Goal: Book appointment/travel/reservation

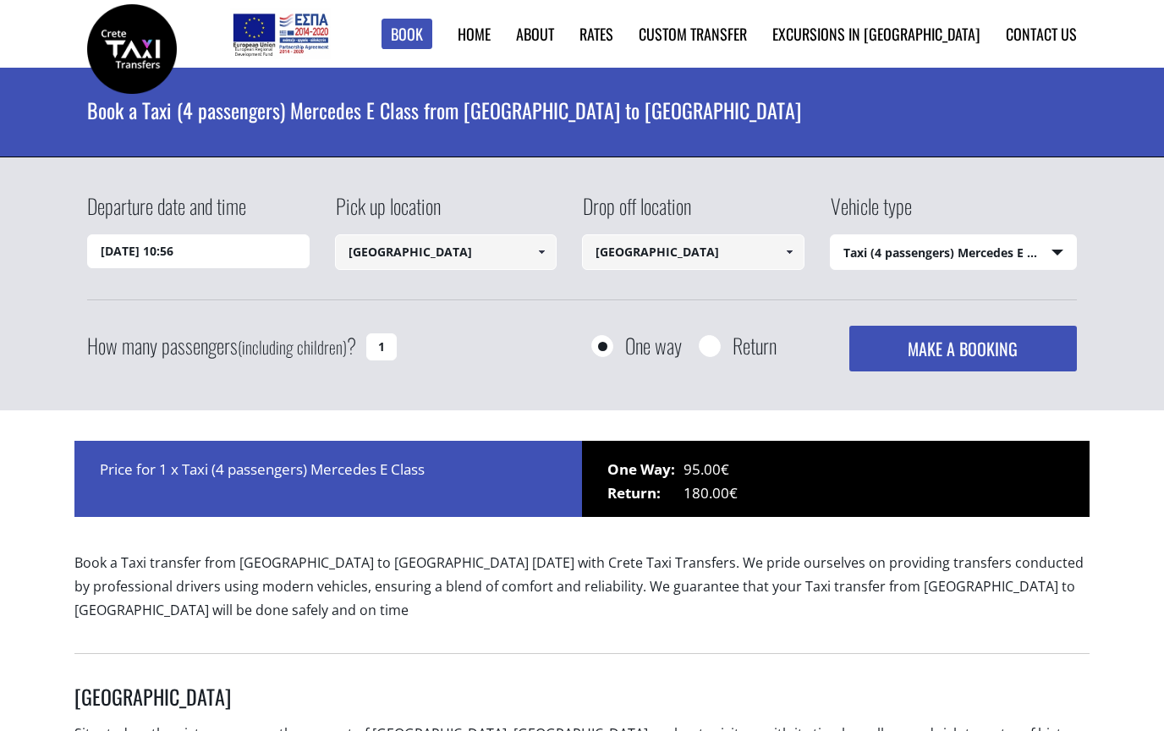
select select "540"
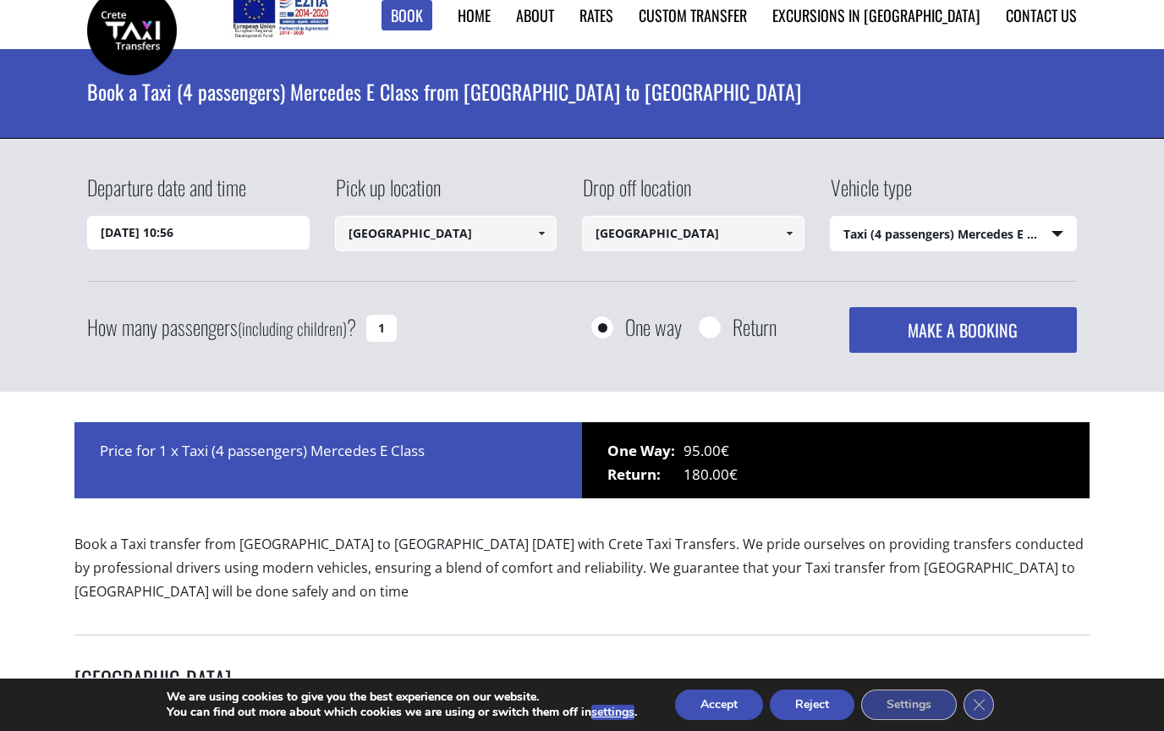
scroll to position [18, 0]
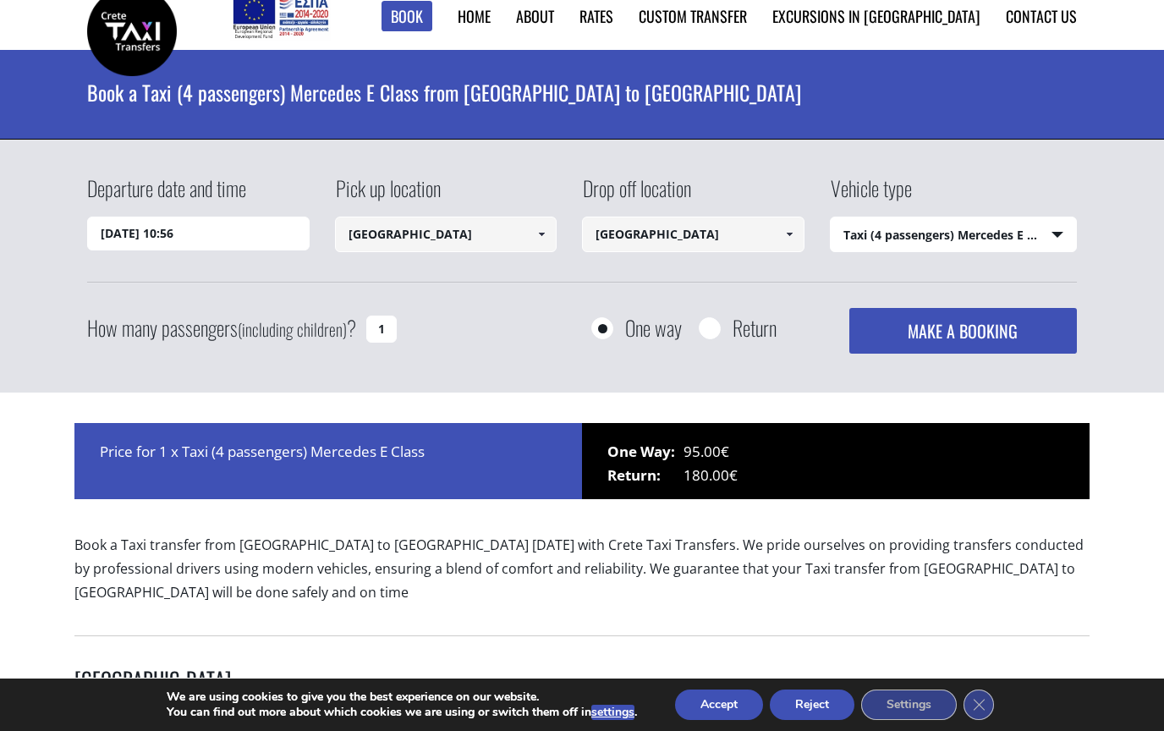
click at [707, 338] on input "Return" at bounding box center [709, 329] width 21 height 21
radio input "true"
type input "[GEOGRAPHIC_DATA]"
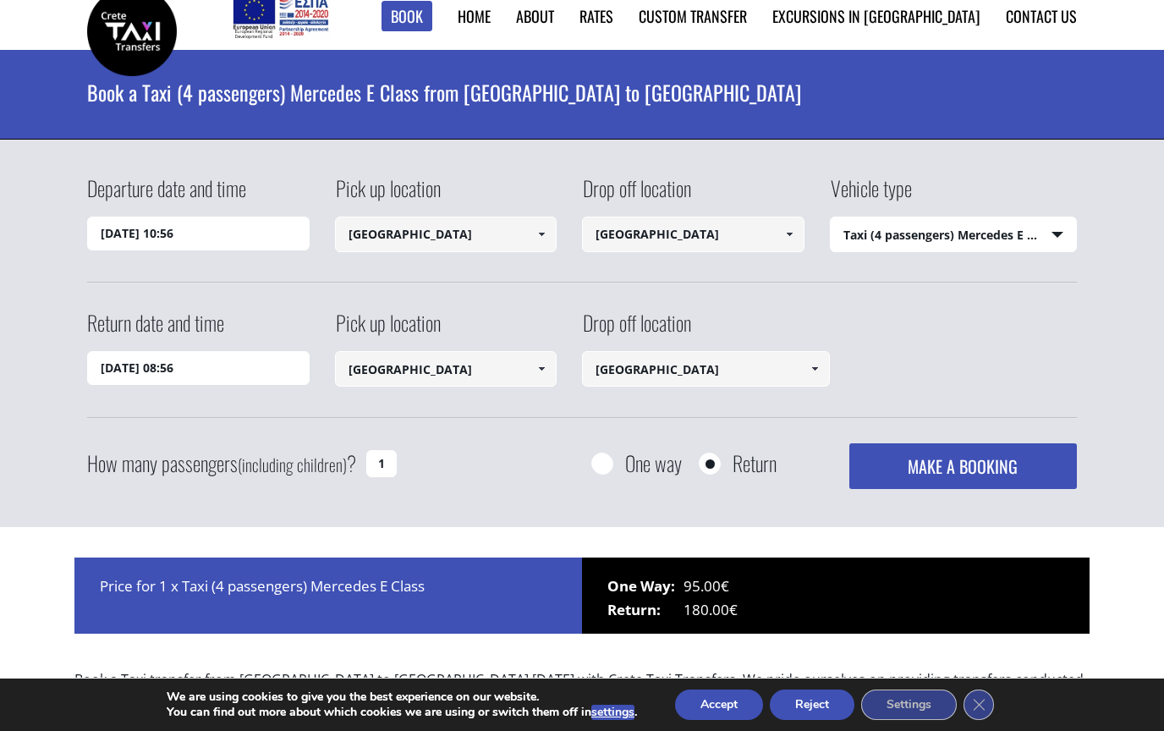
click at [220, 225] on input "[DATE] 10:56" at bounding box center [198, 234] width 223 height 34
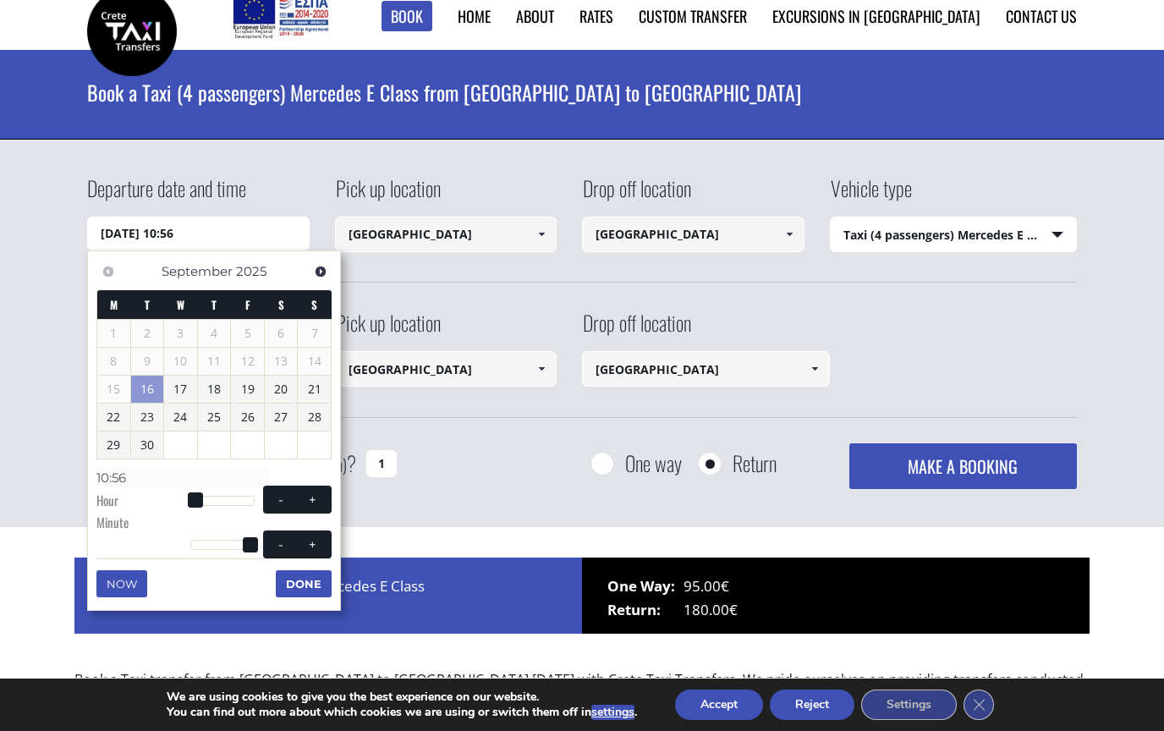
click at [327, 268] on span "Next" at bounding box center [321, 272] width 14 height 14
click at [327, 330] on link "5" at bounding box center [314, 333] width 33 height 27
click at [325, 492] on button "+" at bounding box center [313, 500] width 30 height 16
type input "[DATE] 01:00"
type input "01:00"
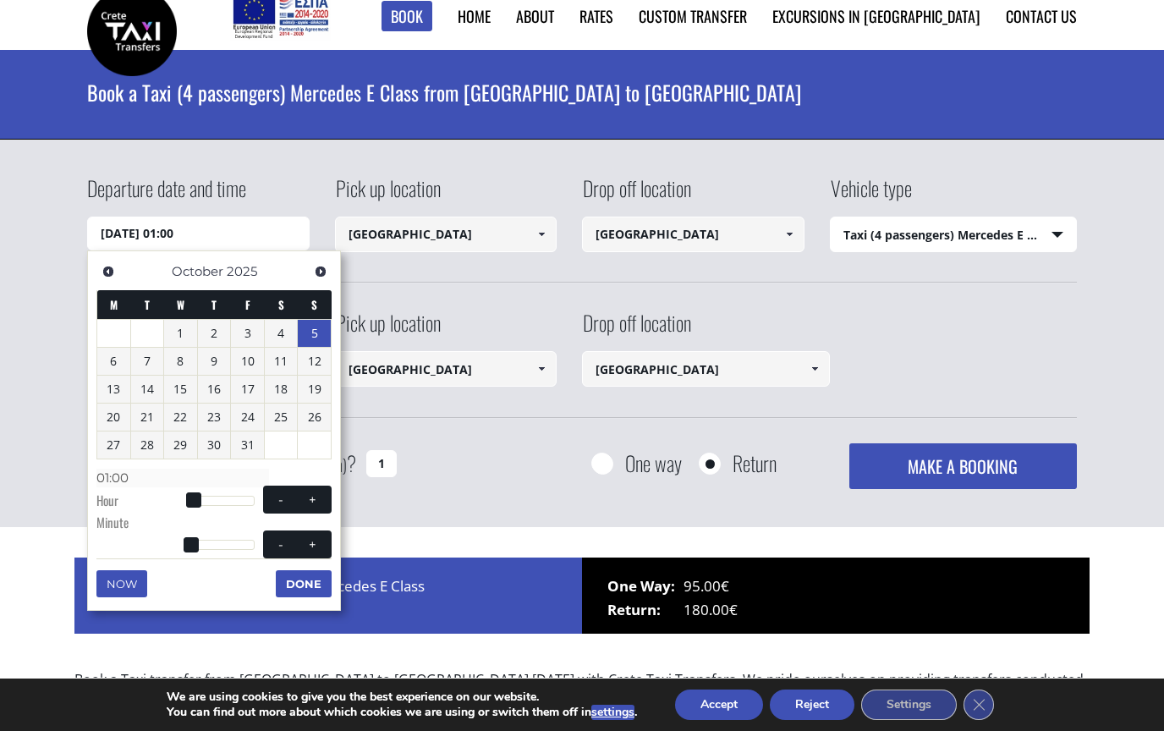
click at [326, 492] on button "+" at bounding box center [313, 500] width 30 height 16
type input "[DATE] 02:00"
type input "02:00"
click at [326, 492] on button "+" at bounding box center [313, 500] width 30 height 16
type input "[DATE] 03:00"
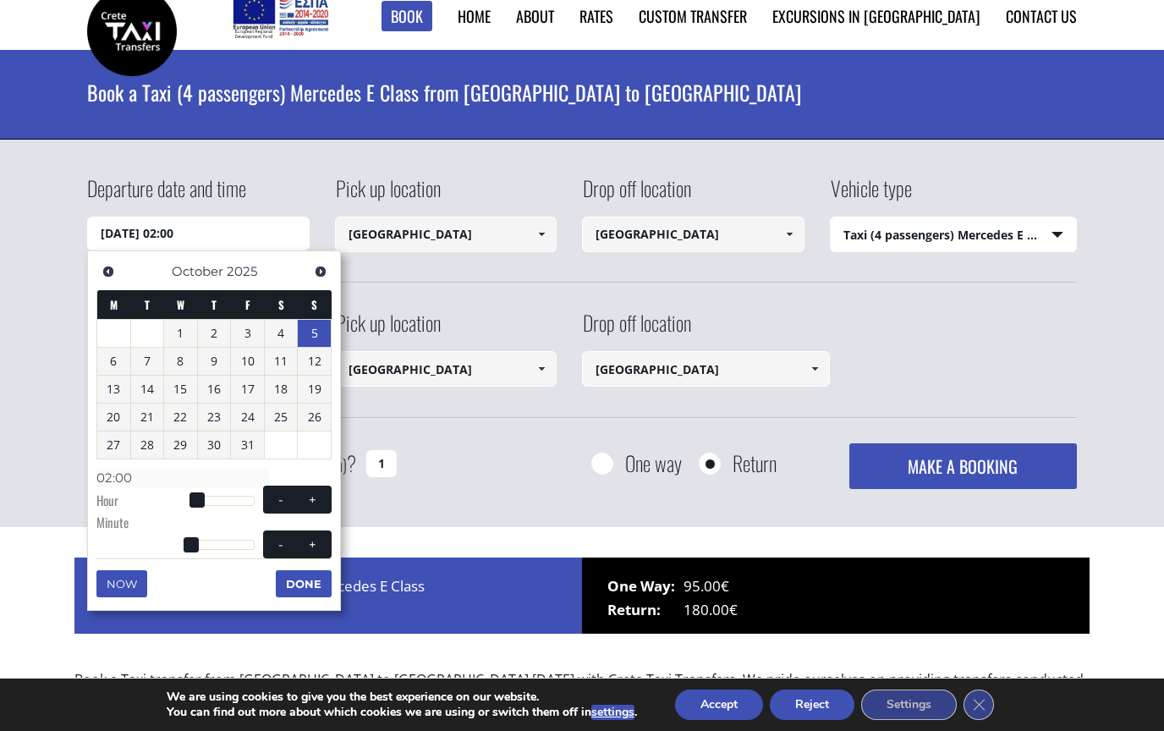
type input "03:00"
click at [327, 492] on button "+" at bounding box center [313, 500] width 30 height 16
type input "[DATE] 04:00"
type input "04:00"
click at [327, 492] on button "+" at bounding box center [313, 500] width 30 height 16
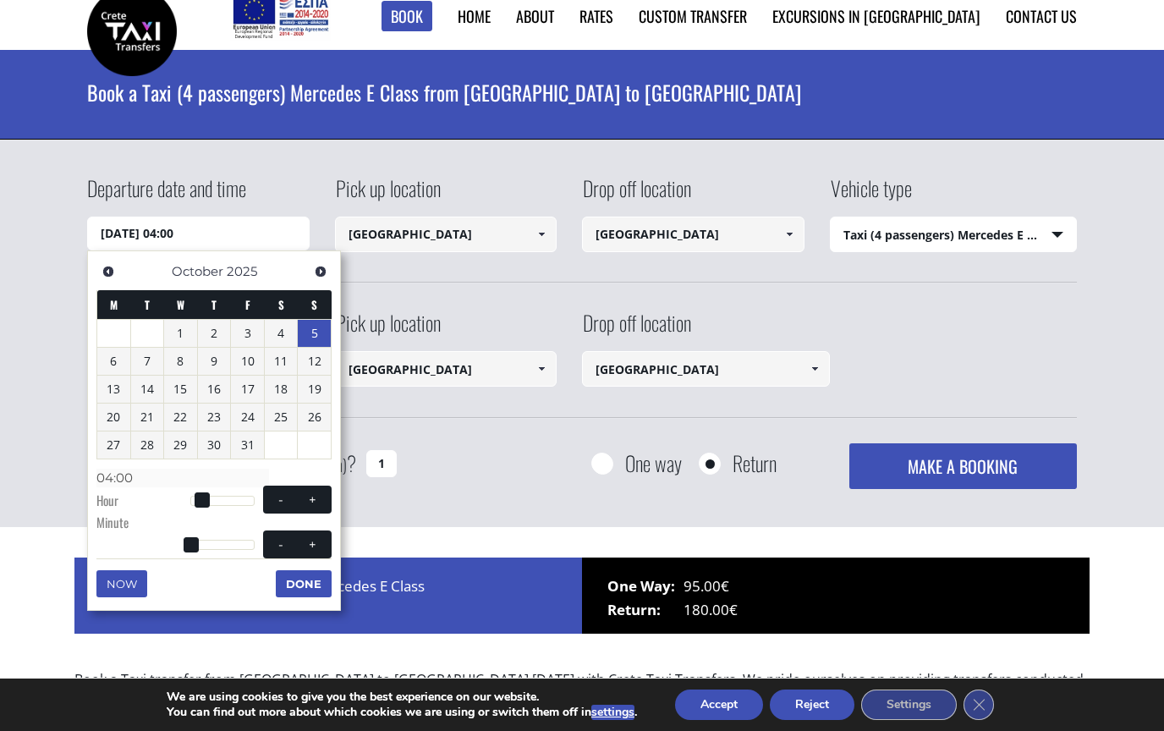
type input "[DATE] 05:00"
type input "05:00"
click at [327, 492] on button "+" at bounding box center [313, 500] width 30 height 16
type input "[DATE] 06:00"
type input "06:00"
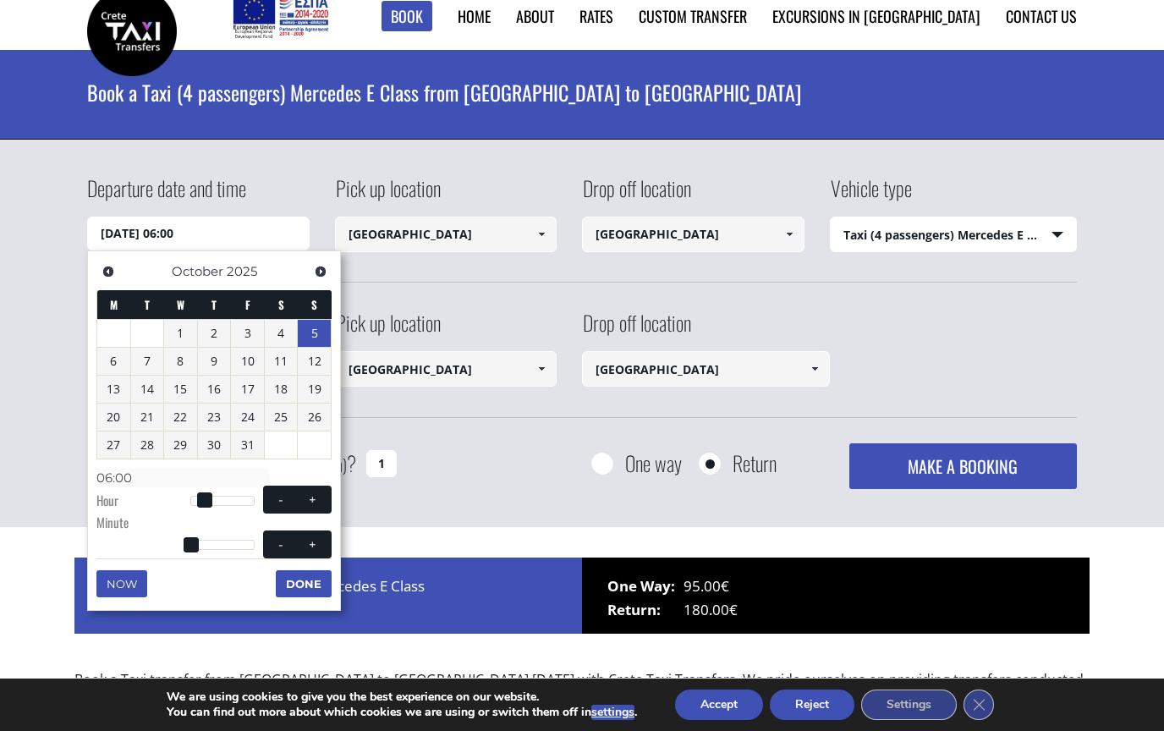
click at [327, 492] on button "+" at bounding box center [313, 500] width 30 height 16
type input "[DATE] 07:00"
type input "07:00"
click at [327, 486] on span "- +" at bounding box center [297, 500] width 69 height 28
click at [323, 492] on button "+" at bounding box center [313, 500] width 30 height 16
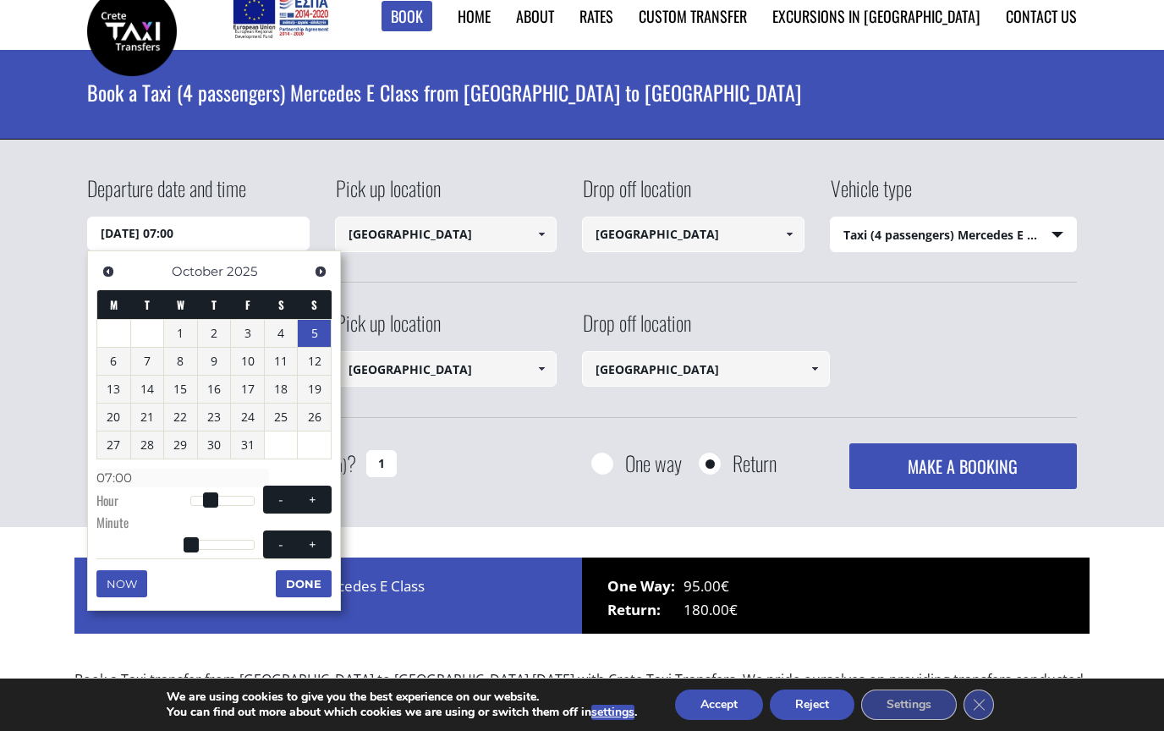
type input "[DATE] 08:00"
type input "08:00"
click at [323, 492] on button "+" at bounding box center [313, 500] width 30 height 16
type input "[DATE] 09:00"
type input "09:00"
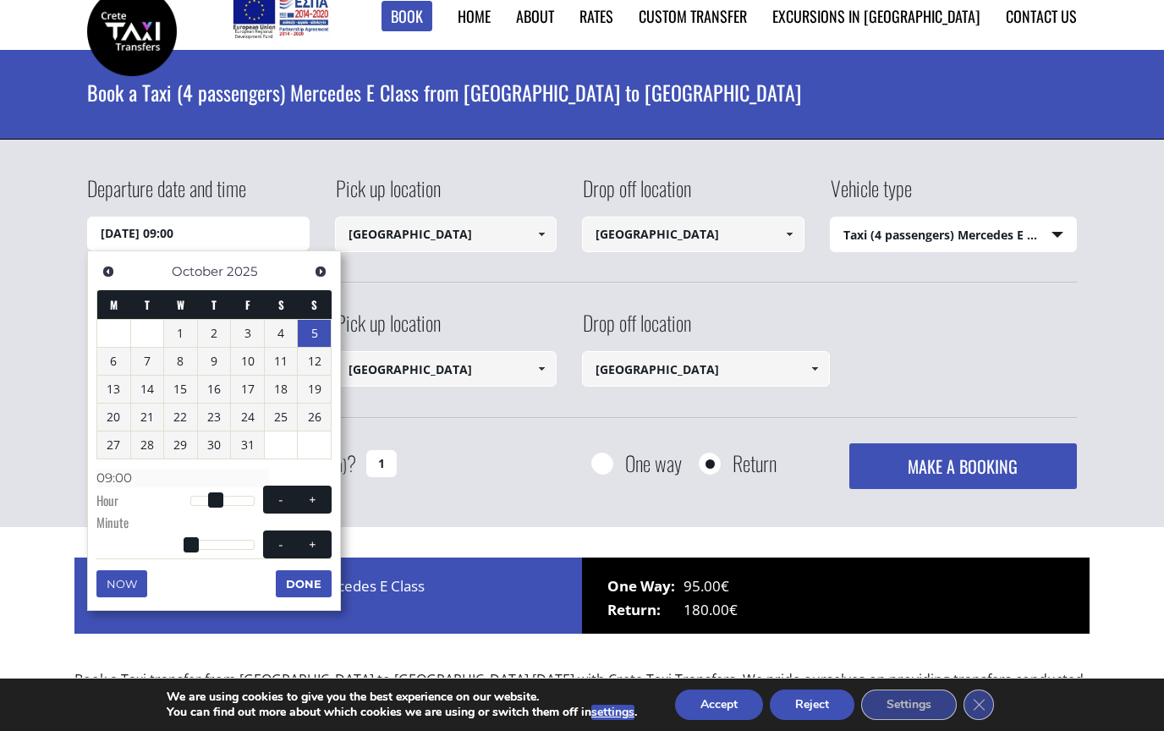
click at [319, 500] on span at bounding box center [313, 500] width 14 height 14
type input "[DATE] 10:00"
type input "10:00"
click at [319, 499] on span at bounding box center [313, 500] width 14 height 14
type input "[DATE] 11:00"
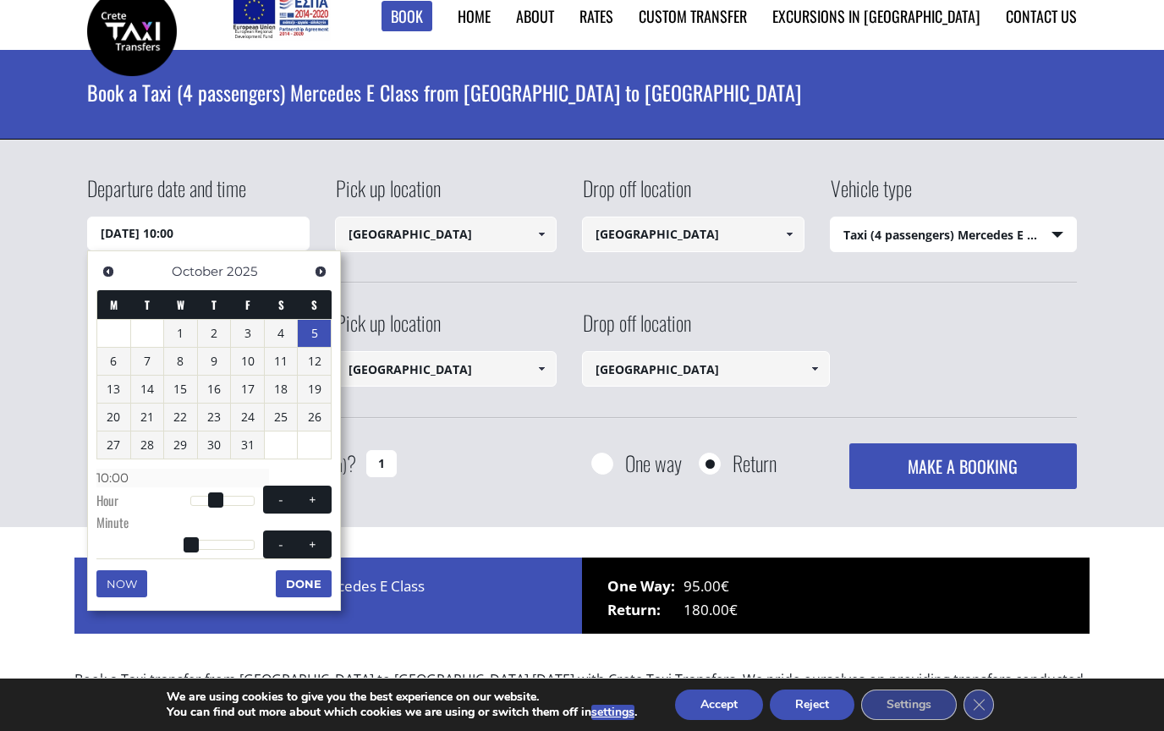
type input "11:00"
click at [320, 496] on button "+" at bounding box center [313, 500] width 30 height 16
type input "[DATE] 12:00"
type input "12:00"
click at [320, 496] on button "+" at bounding box center [313, 500] width 30 height 16
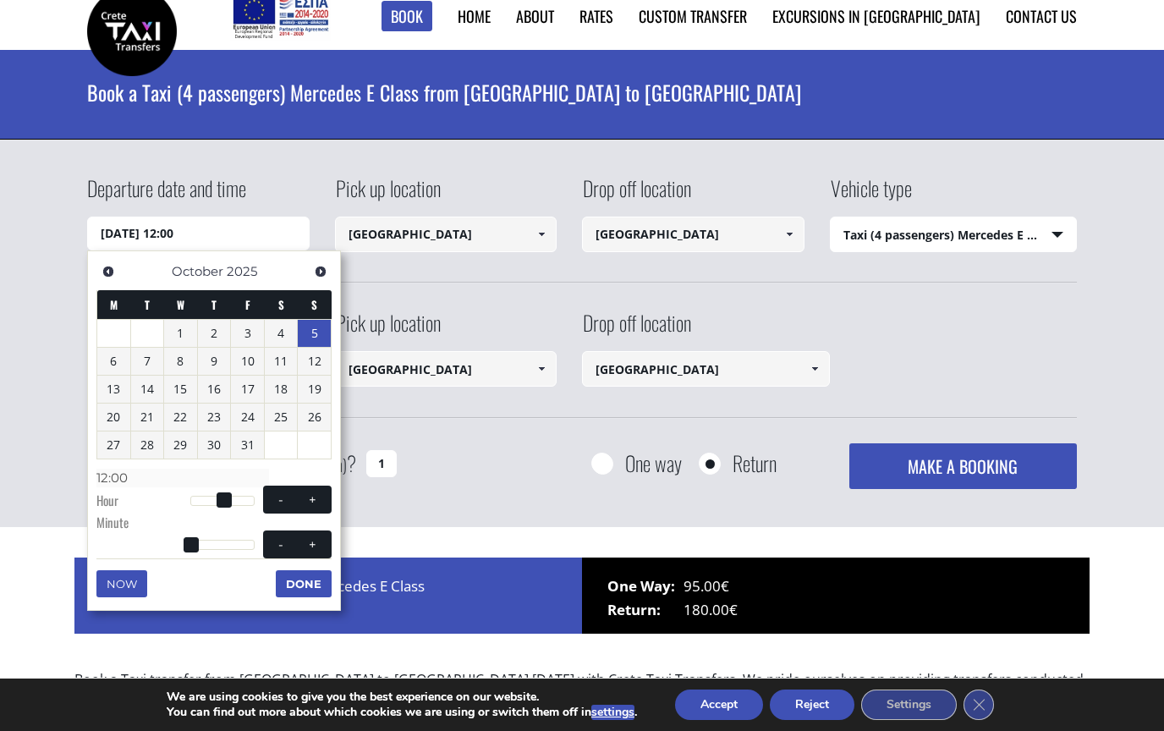
type input "[DATE] 13:00"
type input "13:00"
click at [322, 497] on button "+" at bounding box center [313, 500] width 30 height 16
type input "[DATE] 14:00"
type input "14:00"
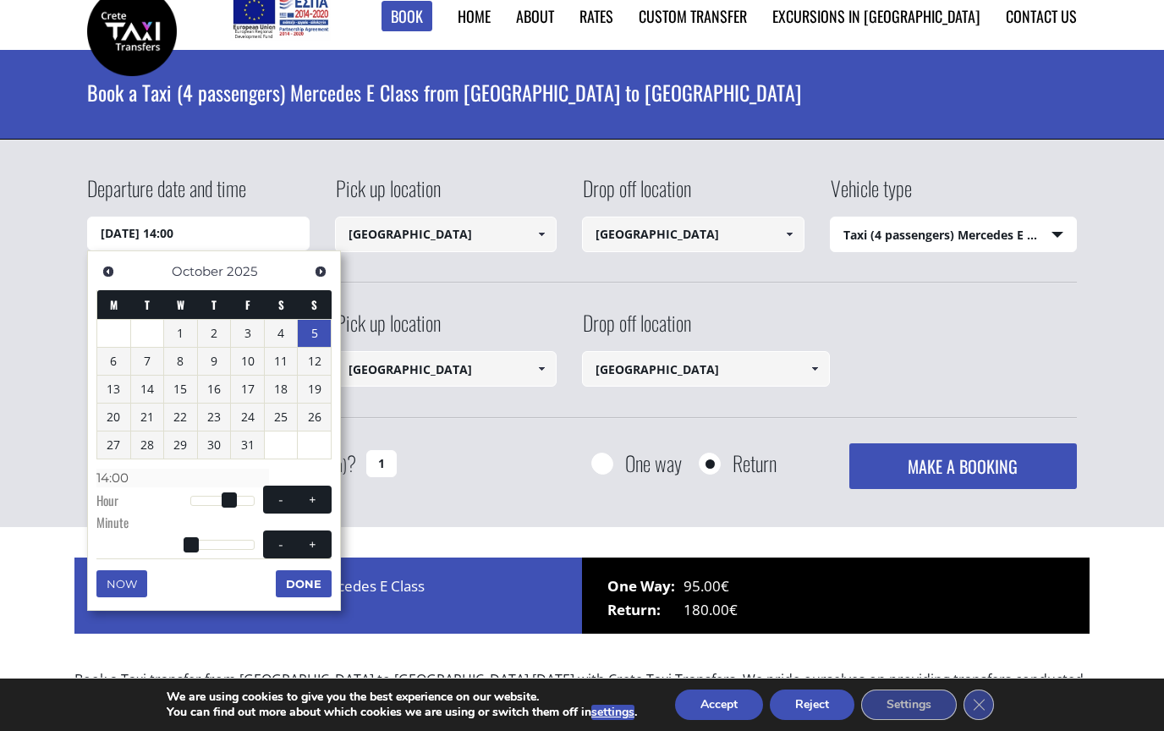
click at [322, 496] on button "+" at bounding box center [313, 500] width 30 height 16
type input "[DATE] 15:00"
type input "15:00"
click at [327, 497] on button "+" at bounding box center [313, 500] width 30 height 16
type input "[DATE] 16:00"
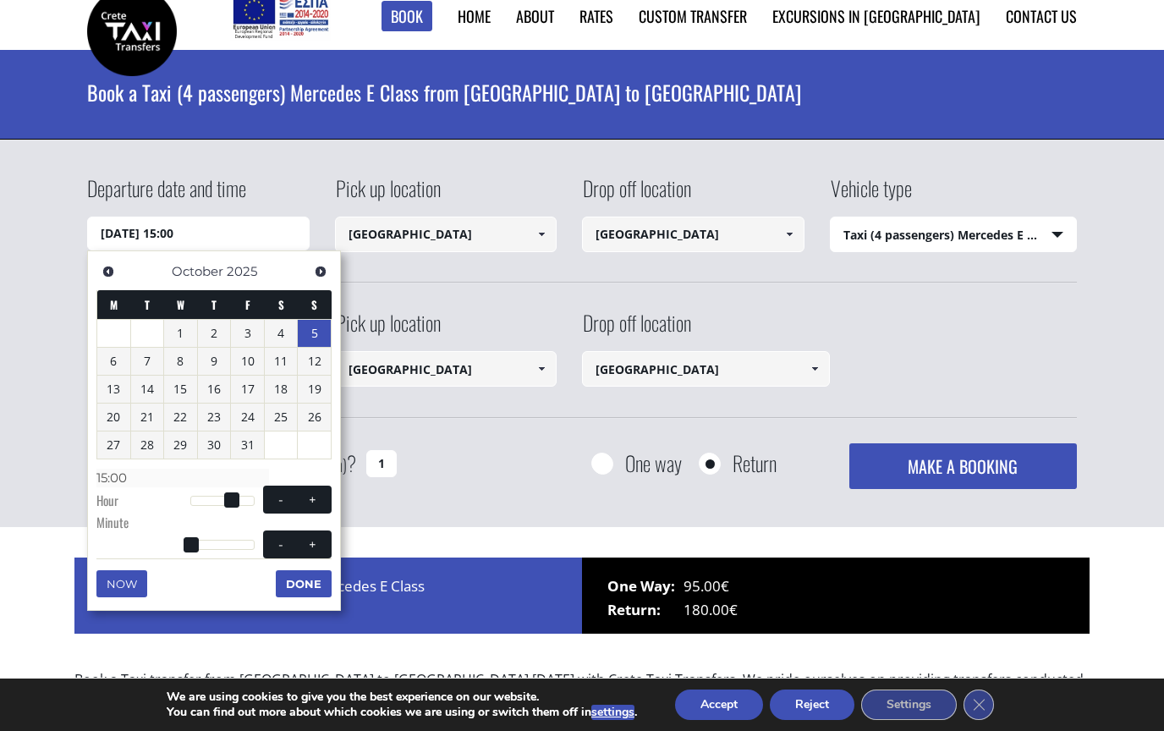
type input "16:00"
click at [318, 498] on span at bounding box center [313, 500] width 14 height 14
type input "[DATE] 17:00"
type input "17:00"
click at [317, 498] on span at bounding box center [313, 500] width 14 height 14
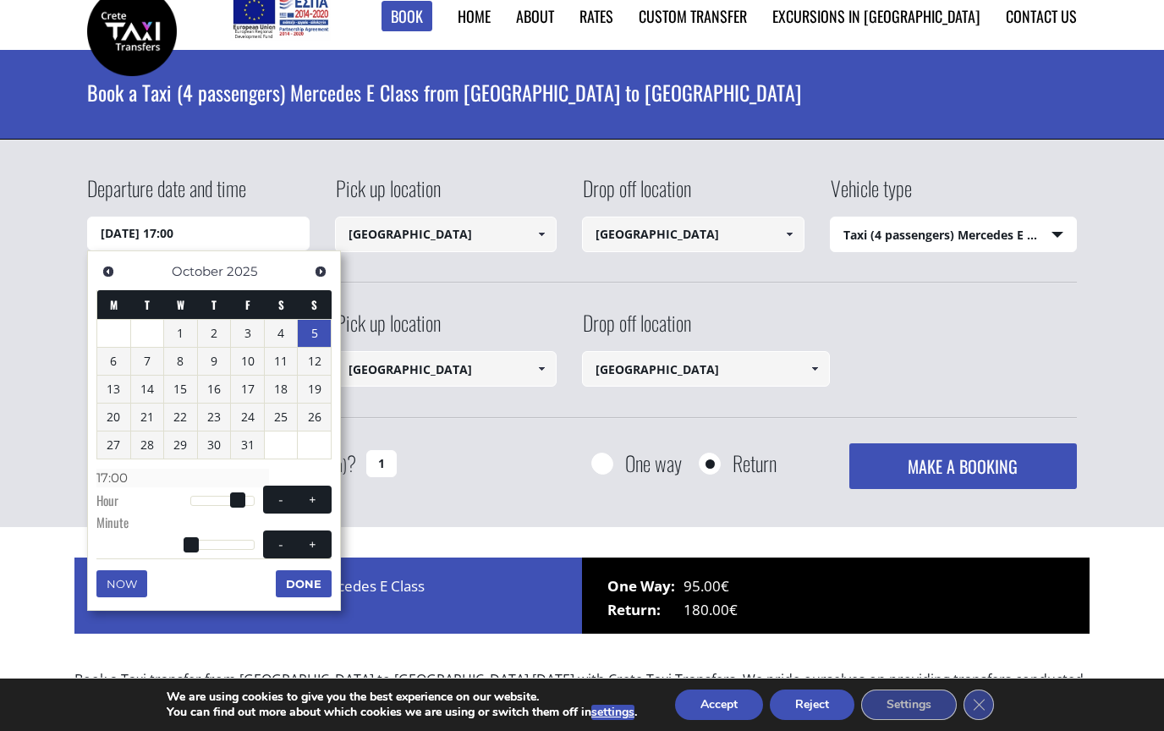
type input "[DATE] 18:00"
type input "18:00"
click at [325, 495] on button "+" at bounding box center [313, 500] width 30 height 16
type input "[DATE] 19:00"
type input "19:00"
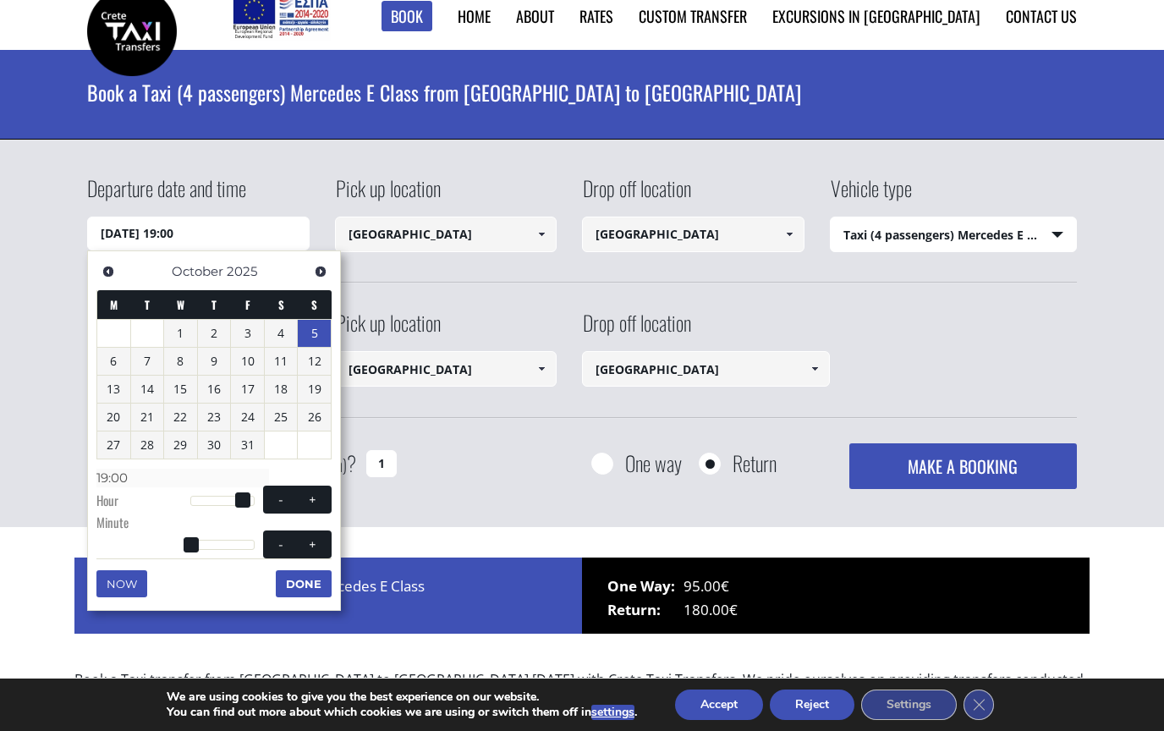
click at [327, 493] on button "+" at bounding box center [313, 500] width 30 height 16
type input "[DATE] 20:00"
type input "20:00"
click at [325, 492] on button "+" at bounding box center [313, 500] width 30 height 16
type input "[DATE] 21:00"
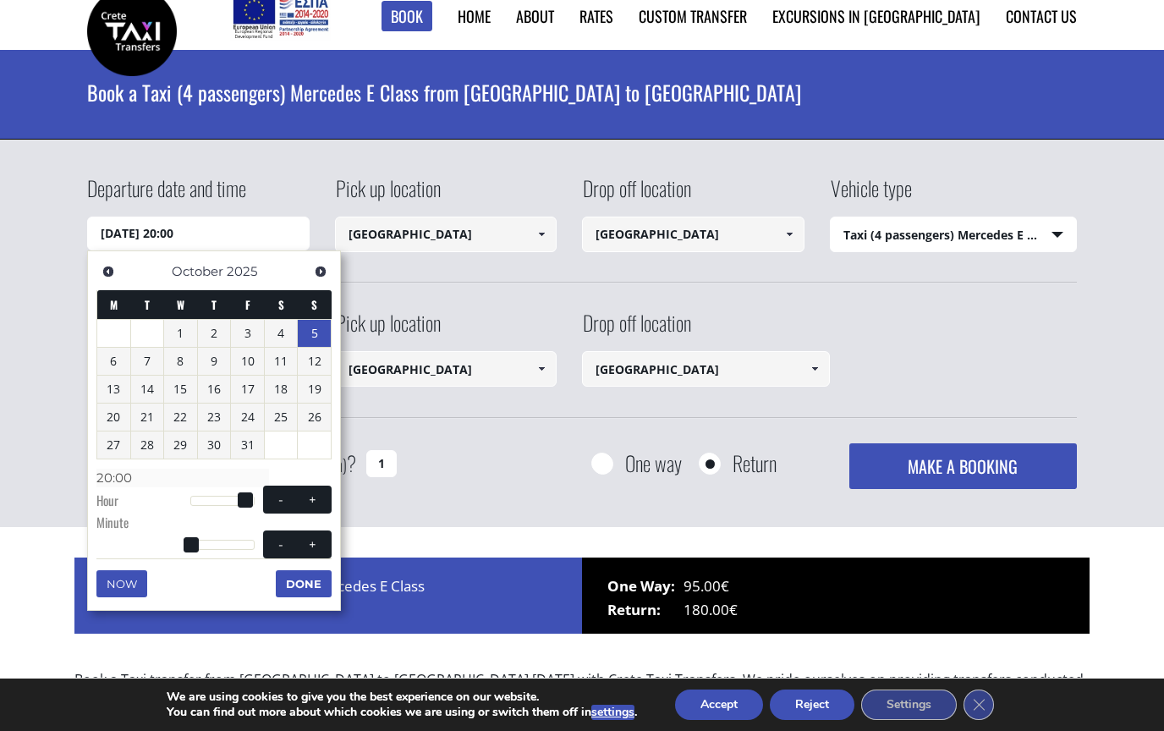
type input "21:00"
click at [320, 574] on button "Done" at bounding box center [304, 583] width 56 height 27
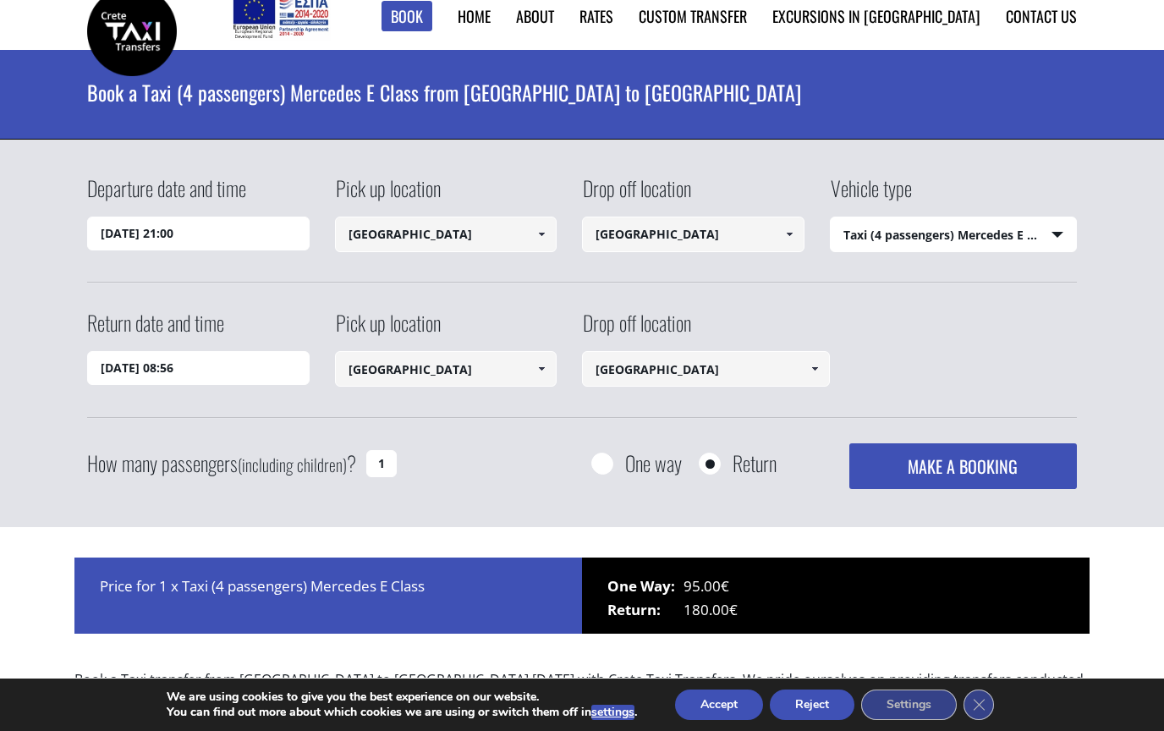
click at [545, 234] on span at bounding box center [542, 235] width 14 height 14
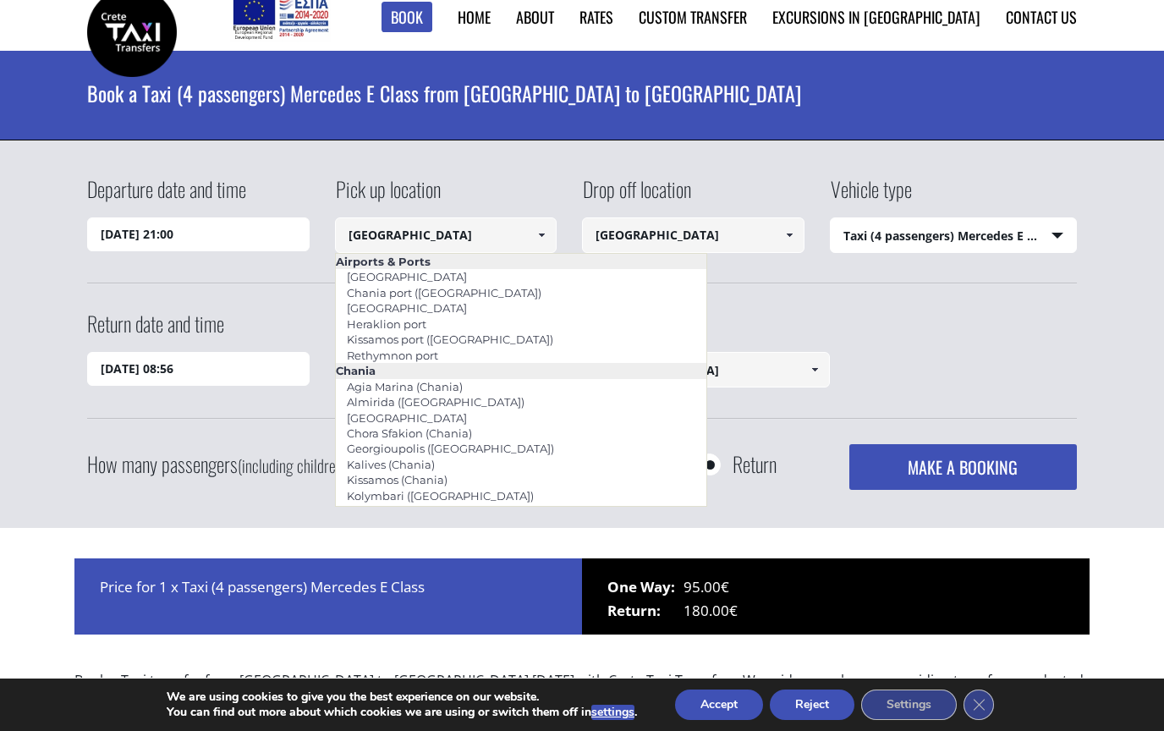
click at [437, 306] on link "[GEOGRAPHIC_DATA]" at bounding box center [407, 308] width 142 height 24
type input "[GEOGRAPHIC_DATA]"
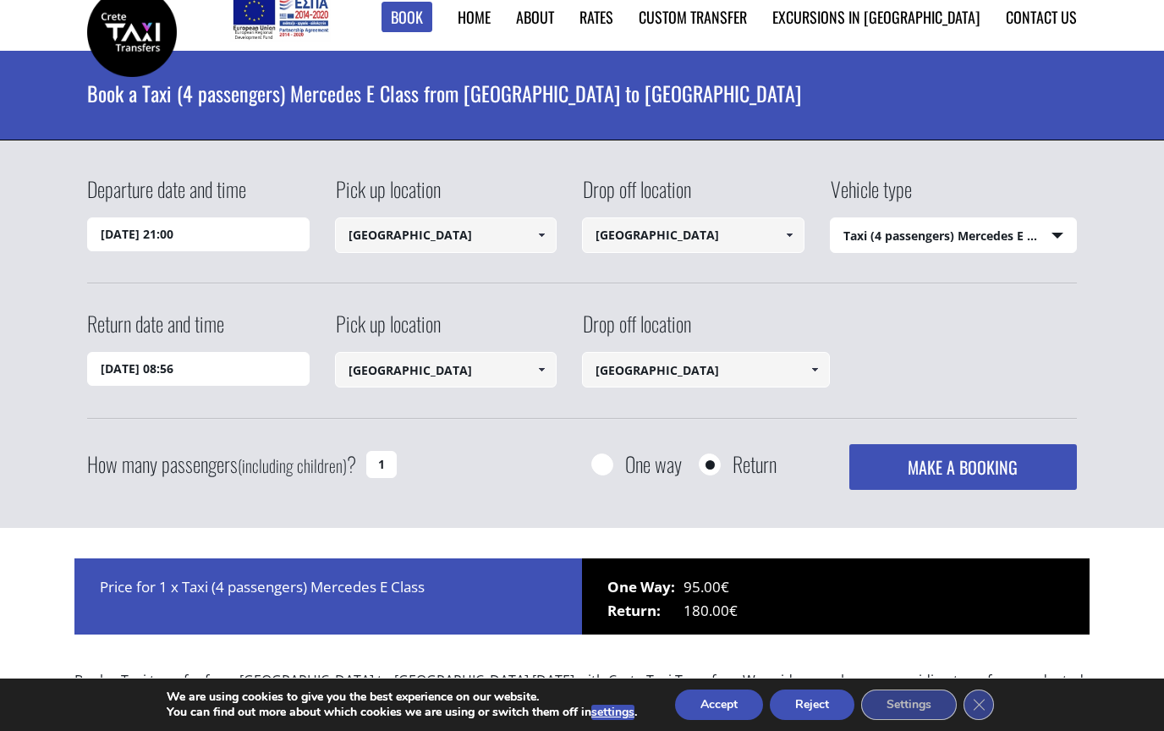
click at [801, 232] on link at bounding box center [789, 235] width 28 height 36
type input "[GEOGRAPHIC_DATA]"
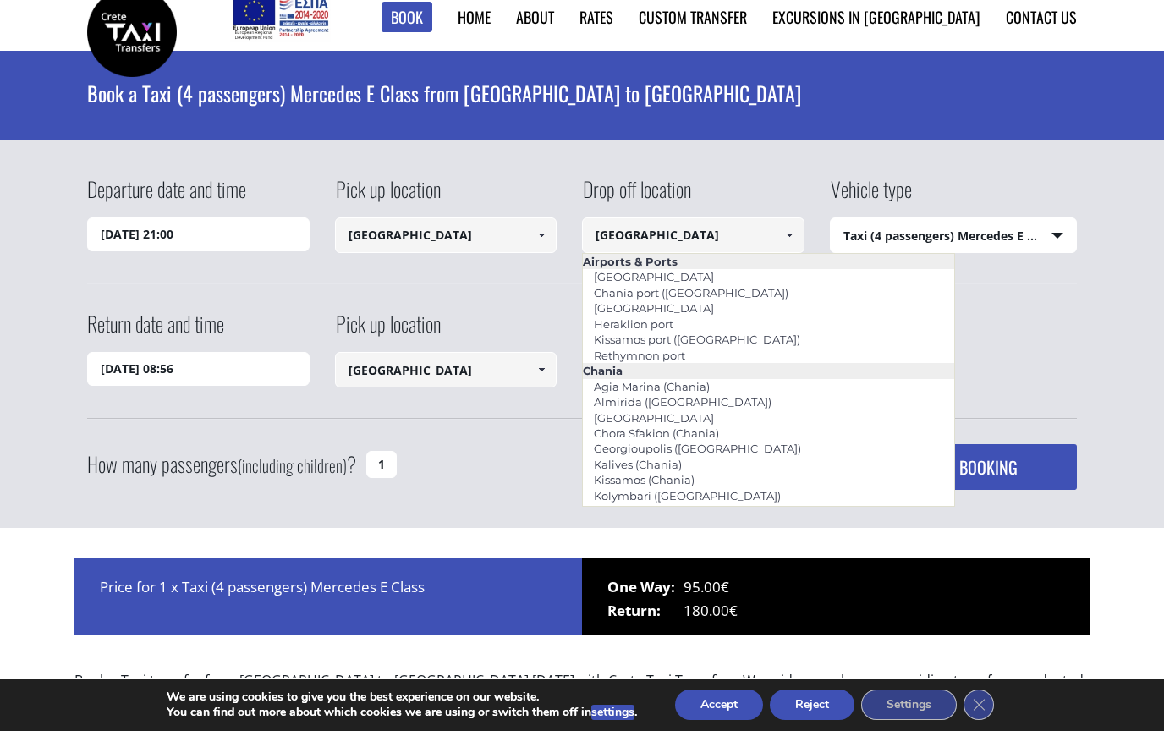
scroll to position [0, 0]
click at [674, 359] on link "Rethymnon port" at bounding box center [639, 356] width 113 height 24
type input "Rethymnon port"
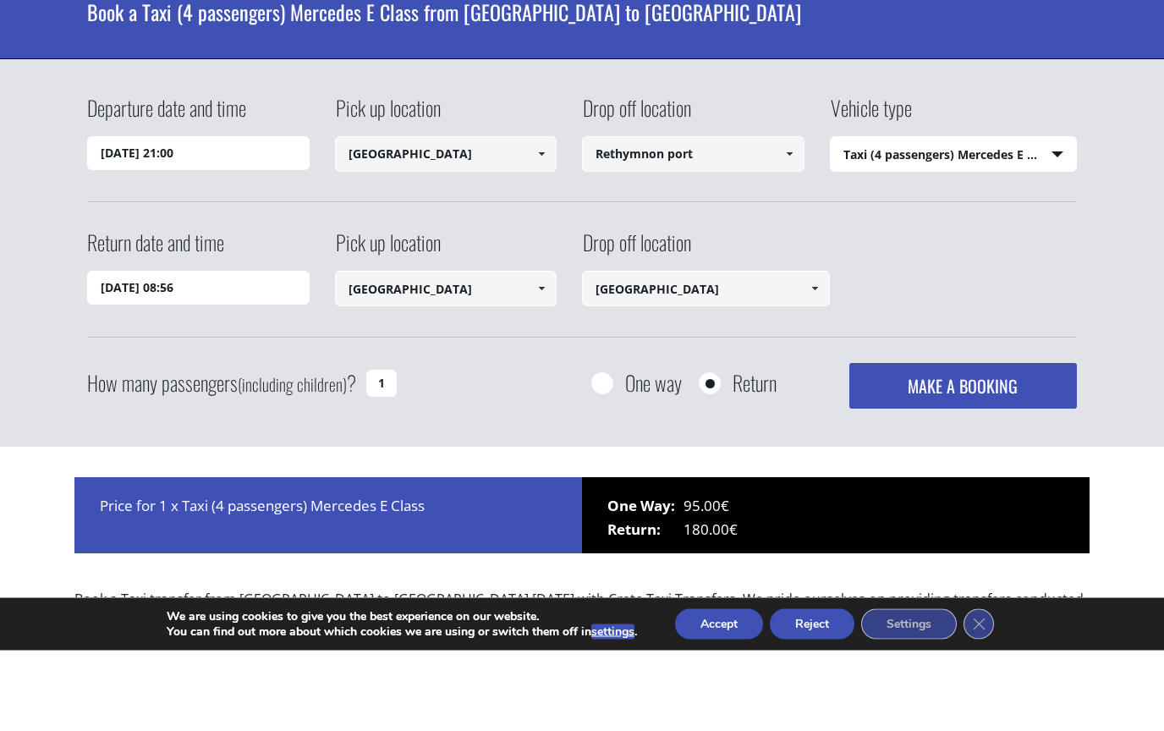
click at [178, 352] on input "[DATE] 08:56" at bounding box center [198, 369] width 223 height 34
type input "Rethymnon port"
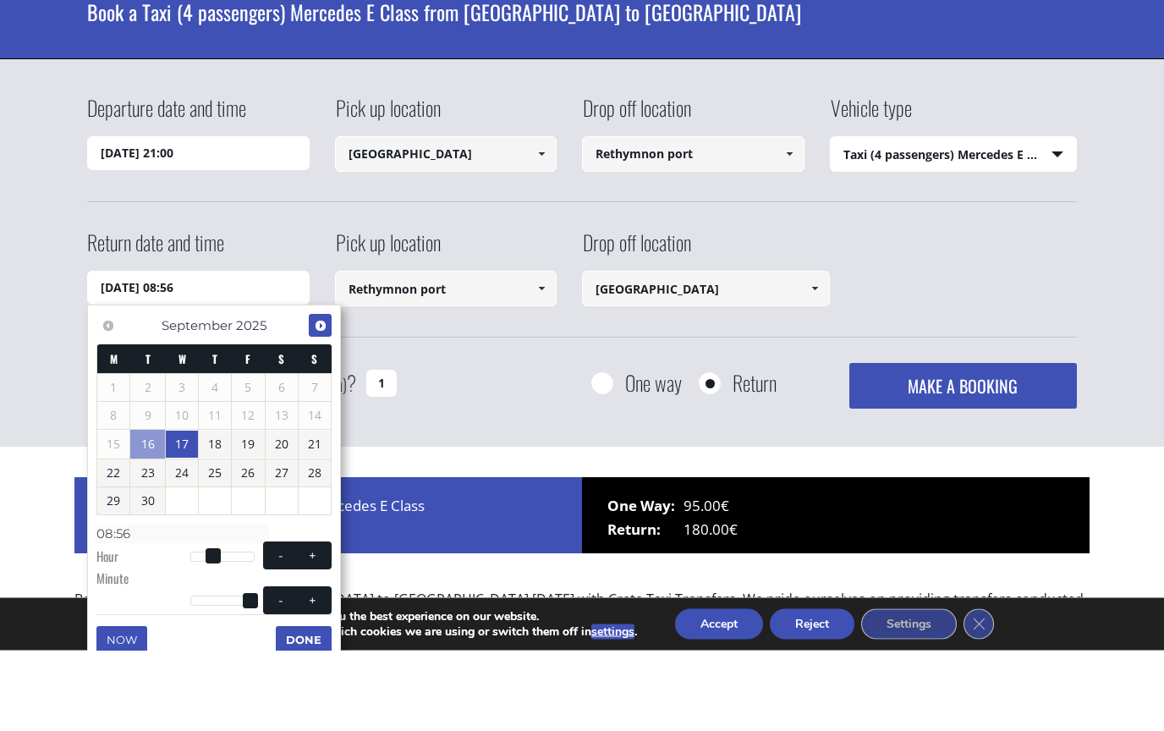
click at [327, 400] on span "Next" at bounding box center [321, 407] width 14 height 14
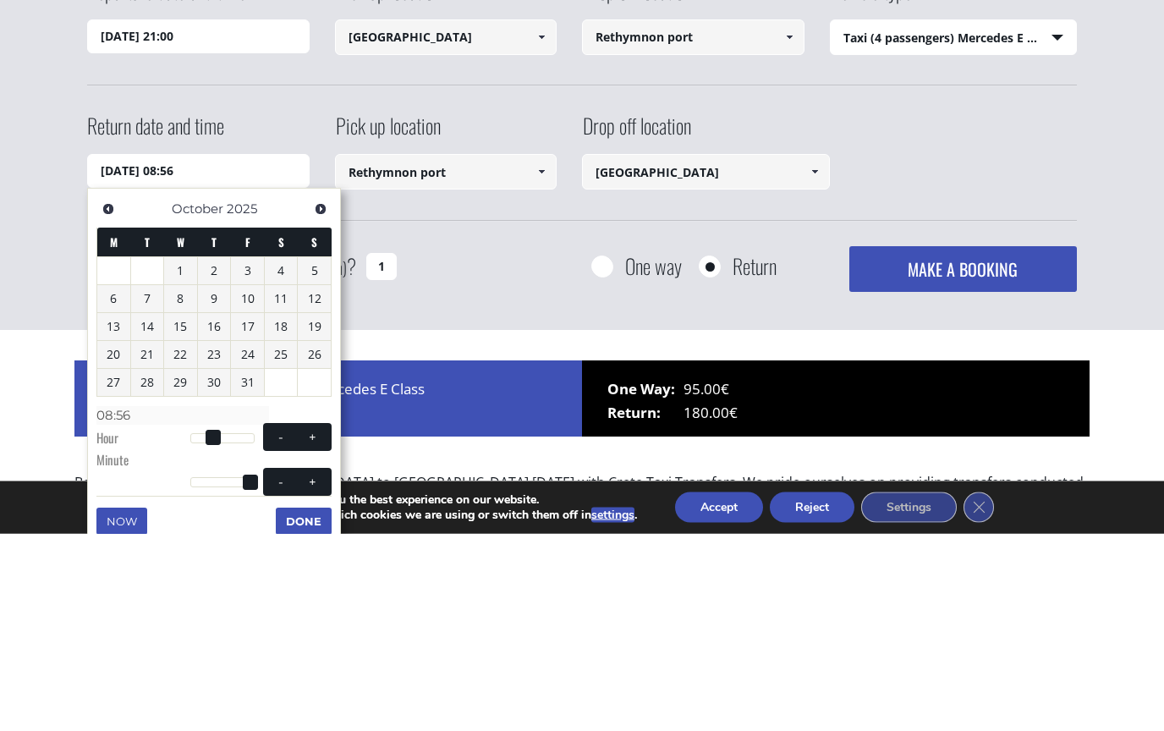
click at [234, 511] on link "17" at bounding box center [247, 524] width 33 height 27
click at [221, 511] on link "16" at bounding box center [214, 524] width 33 height 27
type input "[DATE] 08:56"
click at [483, 444] on div "How many passengers (including children) ? 1 One way Return MAKE A BOOKING Plea…" at bounding box center [582, 467] width 990 height 46
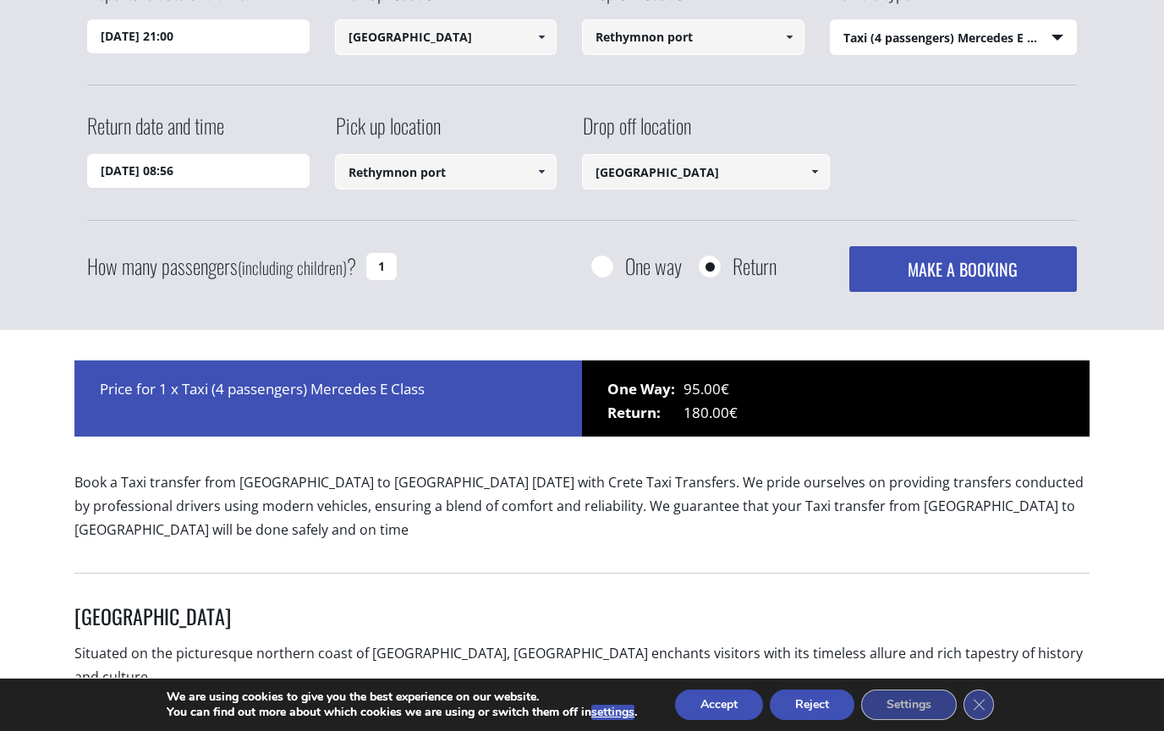
click at [395, 271] on input "1" at bounding box center [381, 266] width 30 height 27
type input "4"
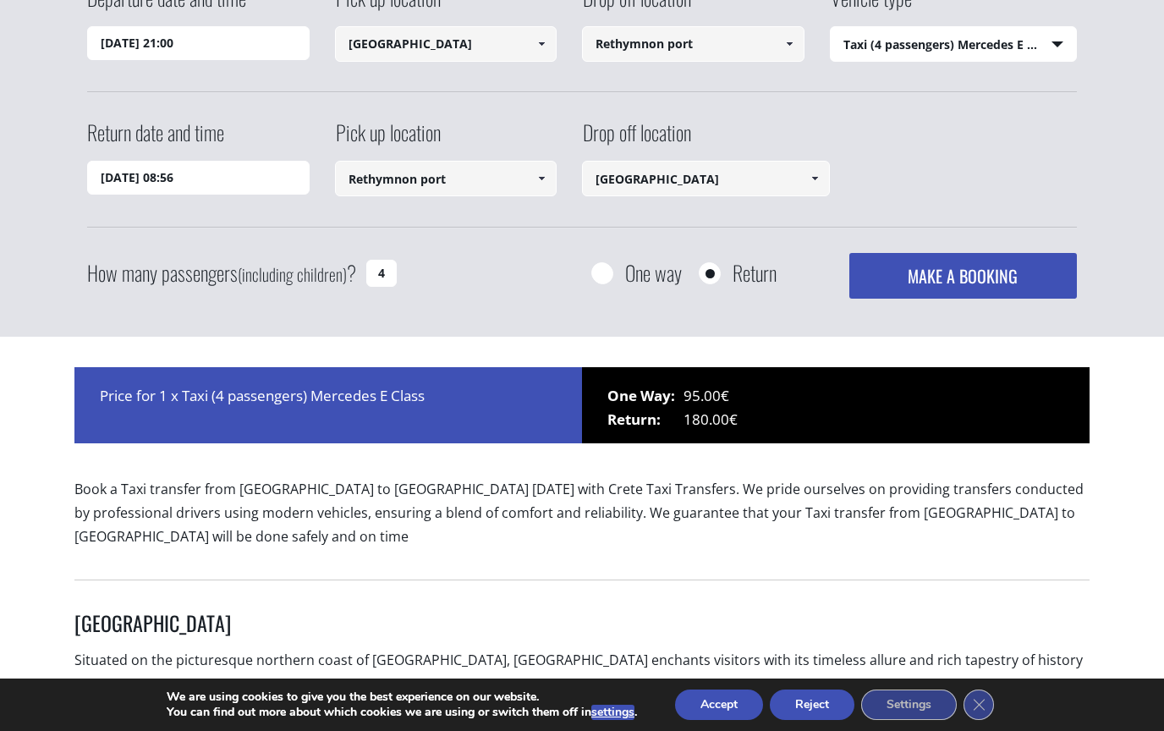
scroll to position [207, 0]
